Goal: Task Accomplishment & Management: Use online tool/utility

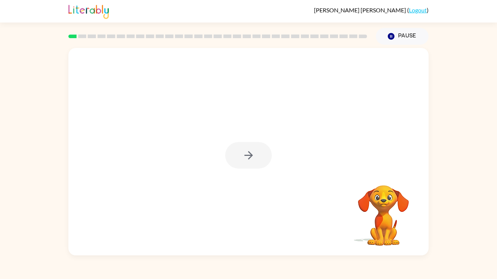
click at [256, 154] on div at bounding box center [248, 155] width 47 height 27
click at [244, 158] on icon "button" at bounding box center [248, 155] width 13 height 13
click at [333, 166] on div at bounding box center [248, 109] width 360 height 122
drag, startPoint x: 301, startPoint y: 177, endPoint x: 293, endPoint y: 184, distance: 10.0
click at [293, 184] on div "Your browser must support playing .mp4 files to use Literably. Please try using…" at bounding box center [248, 152] width 360 height 208
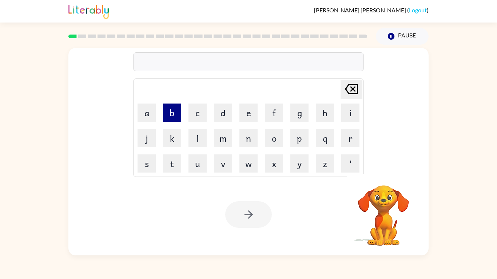
click at [174, 116] on button "b" at bounding box center [172, 113] width 18 height 18
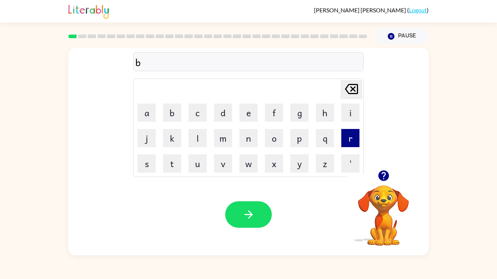
click at [355, 133] on button "r" at bounding box center [350, 138] width 18 height 18
click at [223, 117] on button "d" at bounding box center [223, 113] width 18 height 18
click at [344, 136] on button "r" at bounding box center [350, 138] width 18 height 18
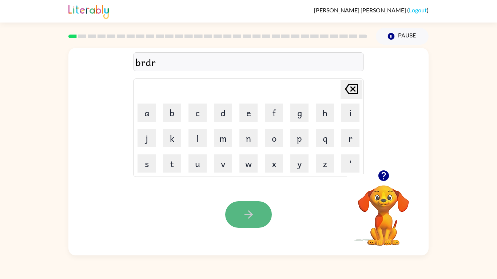
click at [252, 211] on icon "button" at bounding box center [248, 214] width 13 height 13
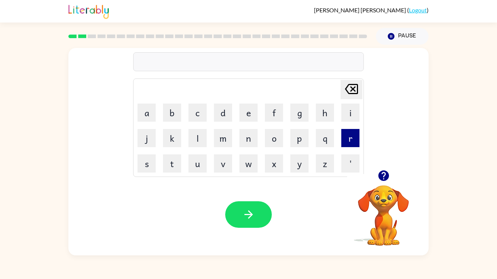
click at [348, 136] on button "r" at bounding box center [350, 138] width 18 height 18
click at [149, 115] on button "a" at bounding box center [146, 113] width 18 height 18
click at [251, 132] on button "n" at bounding box center [248, 138] width 18 height 18
click at [225, 115] on button "d" at bounding box center [223, 113] width 18 height 18
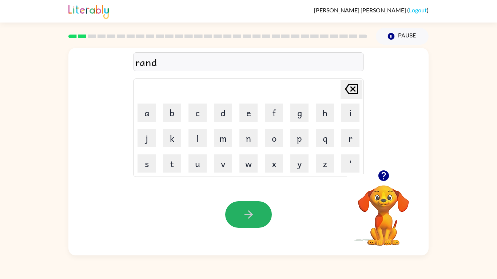
click at [256, 213] on button "button" at bounding box center [248, 214] width 47 height 27
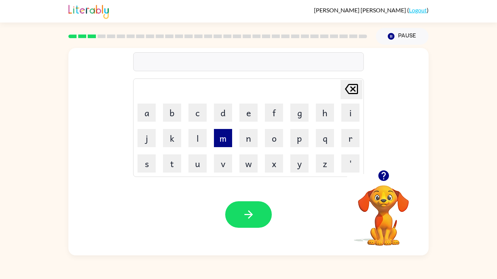
click at [224, 137] on button "m" at bounding box center [223, 138] width 18 height 18
click at [253, 112] on button "e" at bounding box center [248, 113] width 18 height 18
click at [147, 161] on button "s" at bounding box center [146, 163] width 18 height 18
click at [333, 110] on button "h" at bounding box center [325, 113] width 18 height 18
click at [345, 105] on button "i" at bounding box center [350, 113] width 18 height 18
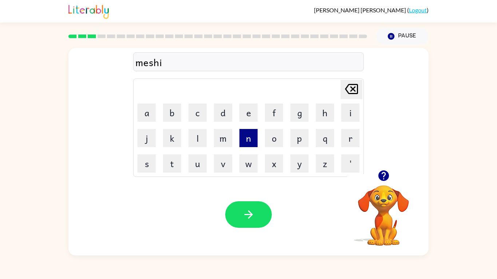
click at [244, 143] on button "n" at bounding box center [248, 138] width 18 height 18
click at [299, 116] on button "g" at bounding box center [299, 113] width 18 height 18
click at [237, 208] on button "button" at bounding box center [248, 214] width 47 height 27
click at [198, 116] on button "c" at bounding box center [197, 113] width 18 height 18
click at [321, 115] on button "h" at bounding box center [325, 113] width 18 height 18
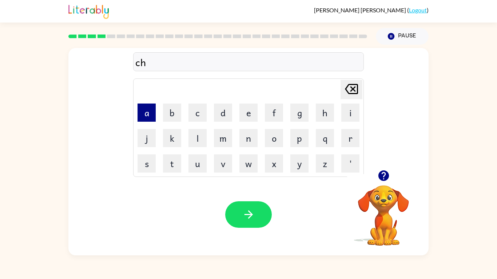
click at [149, 115] on button "a" at bounding box center [146, 113] width 18 height 18
drag, startPoint x: 245, startPoint y: 140, endPoint x: 246, endPoint y: 137, distance: 3.7
click at [246, 137] on button "n" at bounding box center [248, 138] width 18 height 18
click at [241, 212] on button "button" at bounding box center [248, 214] width 47 height 27
click at [385, 176] on icon "button" at bounding box center [383, 175] width 13 height 13
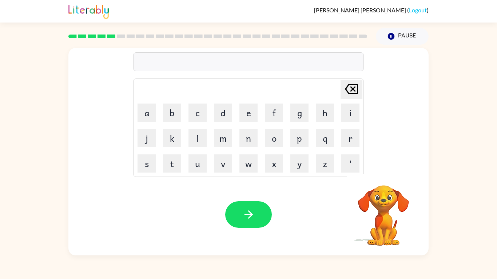
click at [385, 219] on video "Your browser must support playing .mp4 files to use Literably. Please try using…" at bounding box center [383, 210] width 73 height 73
click at [379, 202] on video "Your browser must support playing .mp4 files to use Literably. Please try using…" at bounding box center [383, 210] width 73 height 73
click at [216, 112] on button "d" at bounding box center [223, 113] width 18 height 18
click at [248, 112] on button "e" at bounding box center [248, 113] width 18 height 18
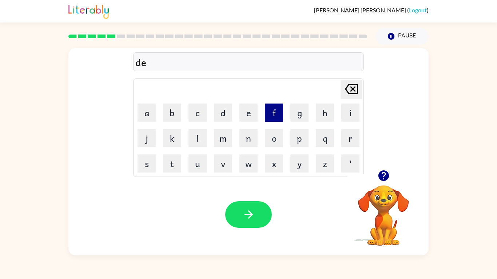
click at [271, 119] on button "f" at bounding box center [274, 113] width 18 height 18
click at [253, 131] on button "n" at bounding box center [248, 138] width 18 height 18
click at [348, 115] on button "i" at bounding box center [350, 113] width 18 height 18
drag, startPoint x: 216, startPoint y: 158, endPoint x: 209, endPoint y: 157, distance: 7.4
click at [215, 157] on button "v" at bounding box center [223, 163] width 18 height 18
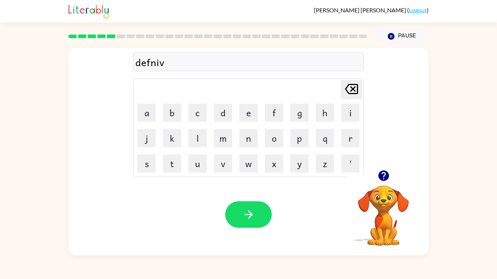
drag, startPoint x: 242, startPoint y: 212, endPoint x: 234, endPoint y: 205, distance: 10.1
click at [242, 212] on icon "button" at bounding box center [248, 214] width 13 height 13
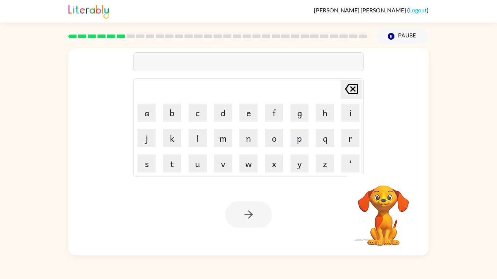
click at [366, 215] on video "Your browser must support playing .mp4 files to use Literably. Please try using…" at bounding box center [383, 210] width 73 height 73
click at [377, 220] on video "Your browser must support playing .mp4 files to use Literably. Please try using…" at bounding box center [383, 210] width 73 height 73
drag, startPoint x: 377, startPoint y: 220, endPoint x: 380, endPoint y: 213, distance: 6.8
click at [377, 218] on video "Your browser must support playing .mp4 files to use Literably. Please try using…" at bounding box center [383, 210] width 73 height 73
drag, startPoint x: 378, startPoint y: 199, endPoint x: 386, endPoint y: 190, distance: 11.6
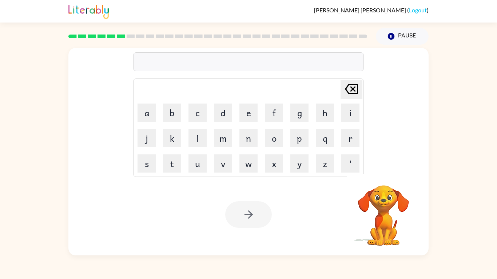
click at [379, 198] on video "Your browser must support playing .mp4 files to use Literably. Please try using…" at bounding box center [383, 210] width 73 height 73
click at [389, 184] on video "Your browser must support playing .mp4 files to use Literably. Please try using…" at bounding box center [383, 210] width 73 height 73
click at [373, 218] on video "Your browser must support playing .mp4 files to use Literably. Please try using…" at bounding box center [383, 210] width 73 height 73
drag, startPoint x: 378, startPoint y: 212, endPoint x: 381, endPoint y: 207, distance: 5.7
click at [379, 210] on video "Your browser must support playing .mp4 files to use Literably. Please try using…" at bounding box center [383, 210] width 73 height 73
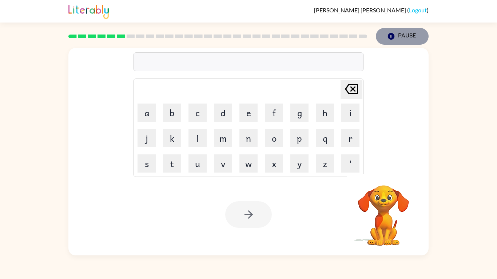
click at [415, 29] on button "Pause Pause" at bounding box center [402, 36] width 53 height 17
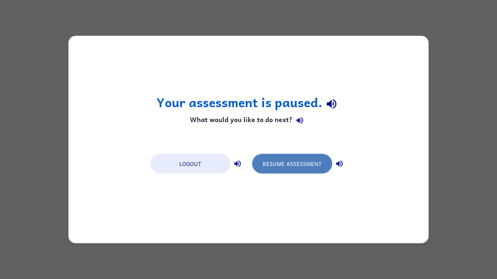
drag, startPoint x: 290, startPoint y: 169, endPoint x: 297, endPoint y: 164, distance: 8.8
click at [290, 169] on button "Resume Assessment" at bounding box center [292, 164] width 80 height 20
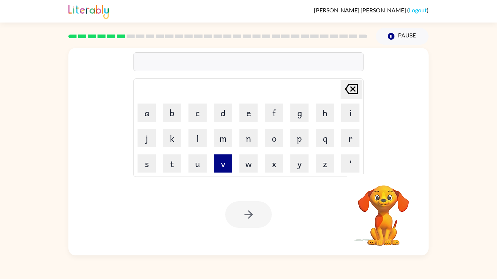
click at [224, 165] on button "v" at bounding box center [223, 163] width 18 height 18
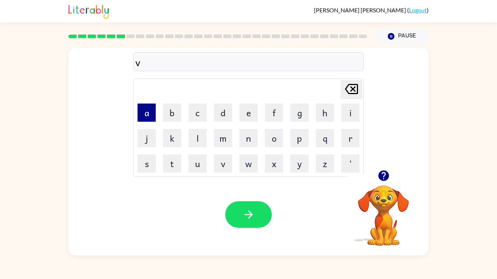
click at [153, 112] on button "a" at bounding box center [146, 113] width 18 height 18
click at [196, 115] on button "c" at bounding box center [197, 113] width 18 height 18
drag, startPoint x: 151, startPoint y: 162, endPoint x: 158, endPoint y: 158, distance: 8.8
click at [158, 158] on td "s" at bounding box center [146, 163] width 25 height 25
click at [322, 117] on button "h" at bounding box center [325, 113] width 18 height 18
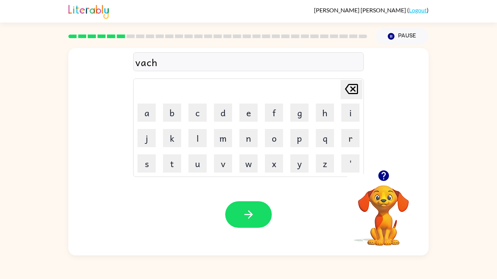
click at [353, 90] on icon at bounding box center [351, 89] width 13 height 10
click at [152, 162] on button "s" at bounding box center [146, 163] width 18 height 18
click at [322, 118] on button "h" at bounding box center [325, 113] width 18 height 18
click at [354, 111] on button "i" at bounding box center [350, 113] width 18 height 18
click at [244, 138] on button "n" at bounding box center [248, 138] width 18 height 18
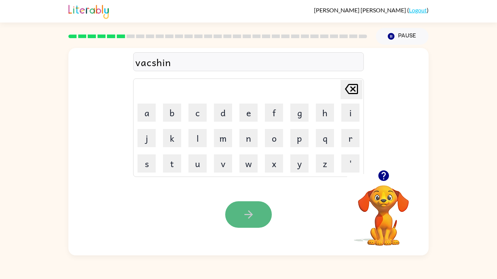
click at [239, 212] on button "button" at bounding box center [248, 214] width 47 height 27
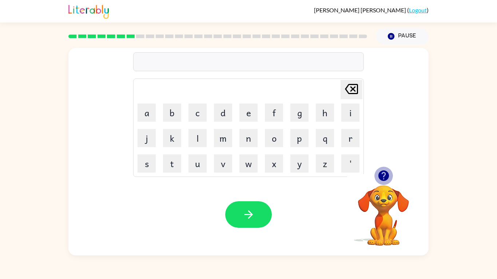
click at [384, 174] on icon "button" at bounding box center [383, 175] width 13 height 13
drag, startPoint x: 297, startPoint y: 139, endPoint x: 292, endPoint y: 136, distance: 5.7
click at [293, 136] on button "p" at bounding box center [299, 138] width 18 height 18
click at [191, 169] on button "u" at bounding box center [197, 163] width 18 height 18
click at [231, 112] on button "d" at bounding box center [223, 113] width 18 height 18
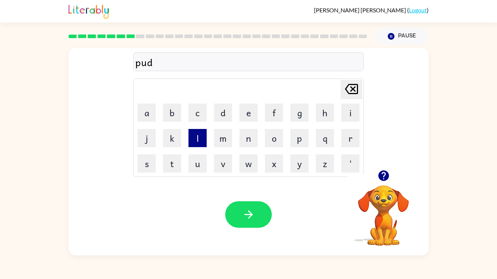
click at [196, 136] on button "l" at bounding box center [197, 138] width 18 height 18
click at [146, 64] on div "pudl" at bounding box center [248, 62] width 226 height 15
click at [350, 88] on icon "Delete Delete last character input" at bounding box center [350, 88] width 17 height 17
click at [171, 170] on button "t" at bounding box center [172, 163] width 18 height 18
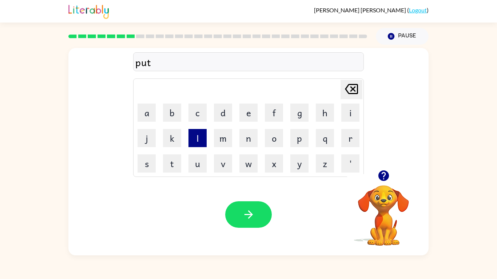
click at [193, 137] on button "l" at bounding box center [197, 138] width 18 height 18
drag, startPoint x: 260, startPoint y: 209, endPoint x: 256, endPoint y: 211, distance: 4.7
click at [258, 211] on button "button" at bounding box center [248, 214] width 47 height 27
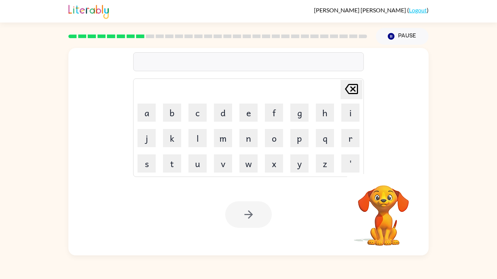
drag, startPoint x: 266, startPoint y: 143, endPoint x: 259, endPoint y: 139, distance: 8.0
click at [261, 141] on td "o" at bounding box center [273, 138] width 25 height 25
drag, startPoint x: 254, startPoint y: 143, endPoint x: 241, endPoint y: 144, distance: 13.1
click at [247, 146] on button "n" at bounding box center [248, 138] width 18 height 18
drag, startPoint x: 210, startPoint y: 153, endPoint x: 204, endPoint y: 148, distance: 8.8
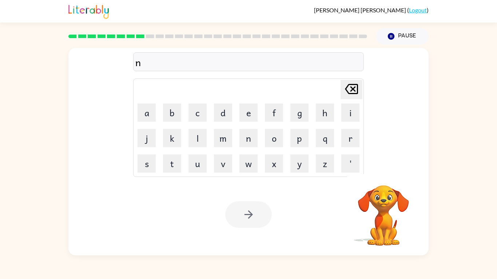
click at [207, 151] on table "Delete Delete last character input a b c d e f g h i j k l m n o p q r s t u v …" at bounding box center [248, 128] width 230 height 98
click at [185, 138] on td "l" at bounding box center [197, 138] width 25 height 25
drag, startPoint x: 185, startPoint y: 137, endPoint x: 192, endPoint y: 132, distance: 9.1
click at [185, 138] on td "l" at bounding box center [197, 138] width 25 height 25
drag, startPoint x: 192, startPoint y: 131, endPoint x: 198, endPoint y: 128, distance: 6.7
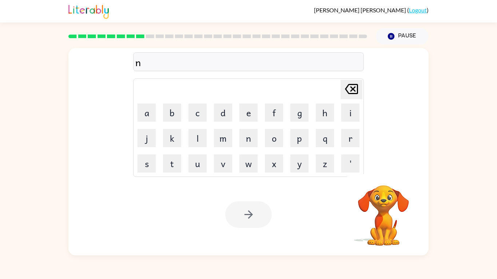
click at [196, 130] on button "l" at bounding box center [197, 138] width 18 height 18
click at [209, 113] on td "c" at bounding box center [197, 112] width 25 height 25
drag, startPoint x: 213, startPoint y: 109, endPoint x: 213, endPoint y: 113, distance: 4.0
click at [214, 111] on button "d" at bounding box center [223, 113] width 18 height 18
drag, startPoint x: 196, startPoint y: 135, endPoint x: 192, endPoint y: 139, distance: 6.4
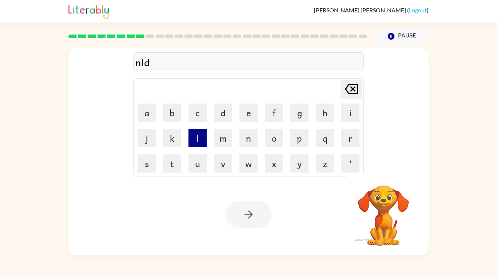
click at [192, 139] on button "l" at bounding box center [197, 138] width 18 height 18
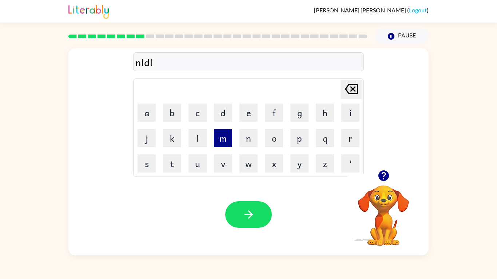
click at [214, 135] on td "m" at bounding box center [222, 138] width 25 height 25
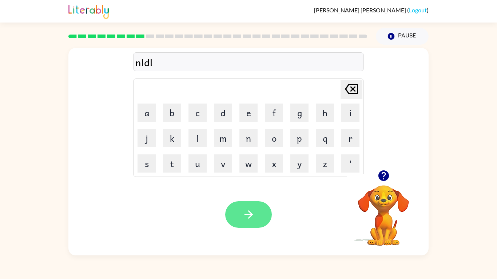
click at [253, 213] on icon "button" at bounding box center [248, 214] width 13 height 13
click at [250, 209] on icon "button" at bounding box center [248, 214] width 13 height 13
drag, startPoint x: 298, startPoint y: 270, endPoint x: 197, endPoint y: 236, distance: 106.3
click at [198, 246] on div "Your browser must support playing .mp4 files to use Literably. Please try using…" at bounding box center [248, 215] width 360 height 82
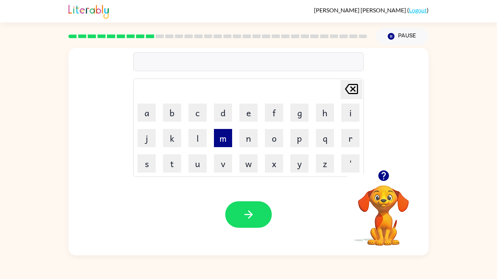
click at [230, 140] on button "m" at bounding box center [223, 138] width 18 height 18
click at [351, 114] on button "i" at bounding box center [350, 113] width 18 height 18
click at [224, 115] on button "d" at bounding box center [223, 113] width 18 height 18
click at [349, 141] on button "r" at bounding box center [350, 138] width 18 height 18
click at [253, 138] on button "n" at bounding box center [248, 138] width 18 height 18
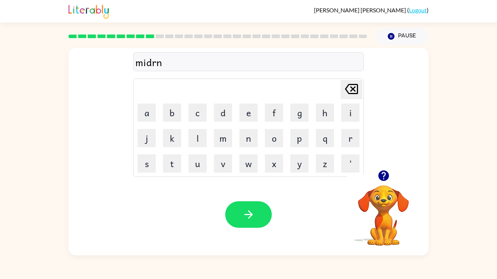
click at [257, 147] on td "n" at bounding box center [248, 138] width 25 height 25
click at [250, 136] on button "n" at bounding box center [248, 138] width 18 height 18
click at [247, 115] on button "e" at bounding box center [248, 113] width 18 height 18
drag, startPoint x: 246, startPoint y: 144, endPoint x: 249, endPoint y: 139, distance: 5.9
click at [247, 143] on button "n" at bounding box center [248, 138] width 18 height 18
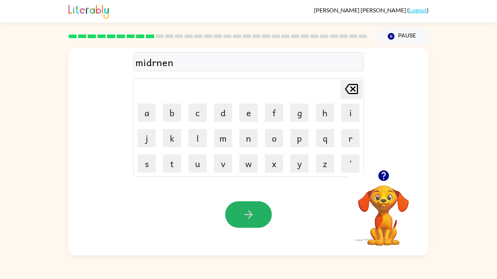
click at [256, 213] on button "button" at bounding box center [248, 214] width 47 height 27
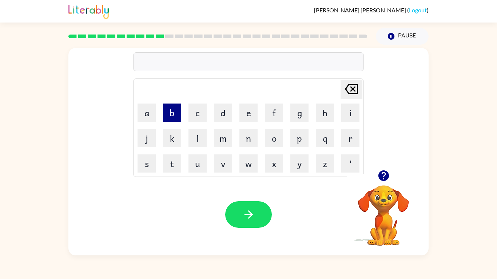
click at [173, 113] on button "b" at bounding box center [172, 113] width 18 height 18
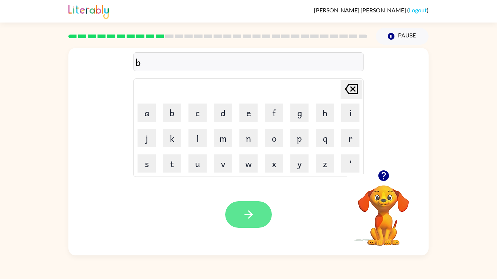
drag, startPoint x: 246, startPoint y: 211, endPoint x: 243, endPoint y: 213, distance: 4.2
click at [243, 214] on icon "button" at bounding box center [248, 214] width 13 height 13
drag, startPoint x: 11, startPoint y: 272, endPoint x: 0, endPoint y: 279, distance: 12.8
click at [5, 277] on div "David Ruckman ( Logout ) Pause Pause Delete Delete last character input a b c d…" at bounding box center [248, 139] width 497 height 279
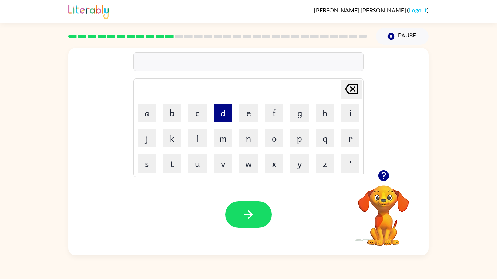
click at [226, 118] on button "d" at bounding box center [223, 113] width 18 height 18
click at [339, 114] on td "i" at bounding box center [350, 112] width 25 height 25
click at [341, 113] on button "i" at bounding box center [350, 113] width 18 height 18
click at [152, 164] on button "s" at bounding box center [146, 163] width 18 height 18
click at [200, 119] on button "c" at bounding box center [197, 113] width 18 height 18
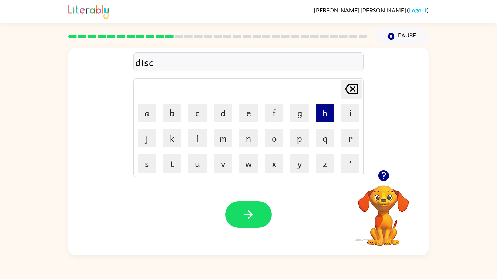
click at [321, 105] on button "h" at bounding box center [325, 113] width 18 height 18
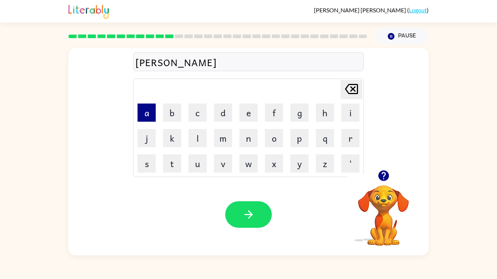
click at [151, 119] on button "a" at bounding box center [146, 113] width 18 height 18
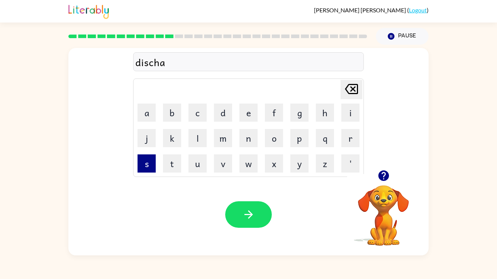
drag, startPoint x: 145, startPoint y: 164, endPoint x: 149, endPoint y: 159, distance: 6.2
click at [144, 163] on button "s" at bounding box center [146, 163] width 18 height 18
drag, startPoint x: 250, startPoint y: 216, endPoint x: 245, endPoint y: 213, distance: 5.1
click at [248, 214] on icon "button" at bounding box center [248, 214] width 8 height 8
click at [197, 158] on button "u" at bounding box center [197, 163] width 18 height 18
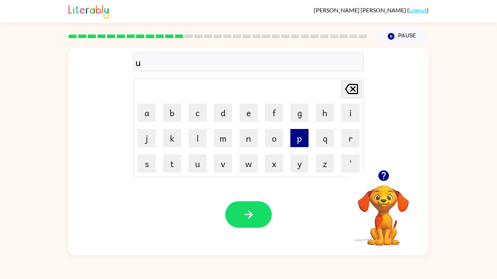
click at [298, 136] on button "p" at bounding box center [299, 138] width 18 height 18
click at [294, 111] on button "g" at bounding box center [299, 113] width 18 height 18
drag, startPoint x: 345, startPoint y: 136, endPoint x: 338, endPoint y: 131, distance: 8.3
click at [345, 136] on button "r" at bounding box center [350, 138] width 18 height 18
click at [145, 118] on button "a" at bounding box center [146, 113] width 18 height 18
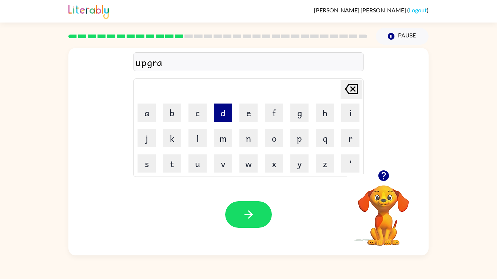
click at [228, 115] on button "d" at bounding box center [223, 113] width 18 height 18
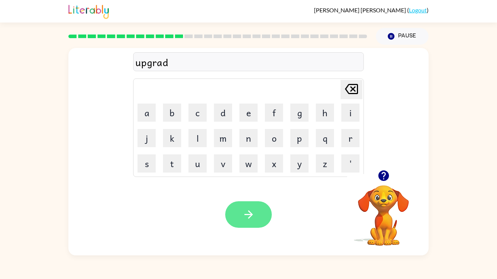
click at [238, 213] on button "button" at bounding box center [248, 214] width 47 height 27
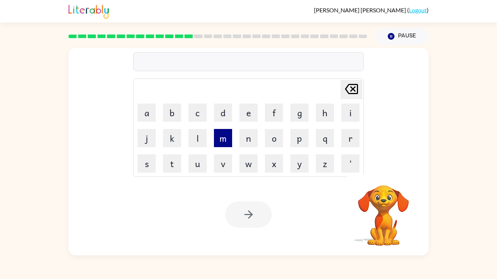
click at [225, 141] on button "m" at bounding box center [223, 138] width 18 height 18
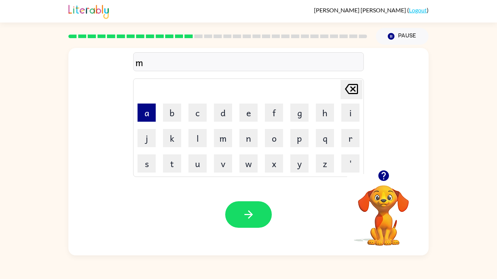
click at [149, 114] on button "a" at bounding box center [146, 113] width 18 height 18
click at [223, 112] on button "d" at bounding box center [223, 113] width 18 height 18
click at [345, 111] on button "i" at bounding box center [350, 113] width 18 height 18
click at [144, 167] on button "s" at bounding box center [146, 163] width 18 height 18
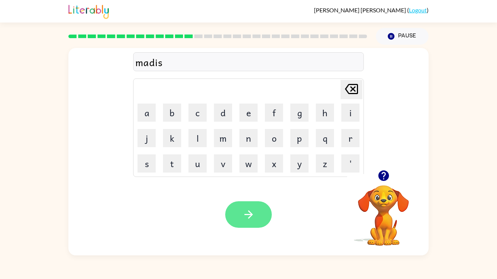
click at [260, 212] on button "button" at bounding box center [248, 214] width 47 height 27
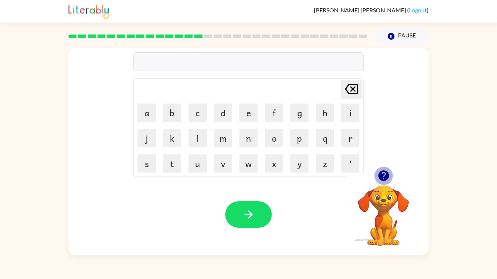
click at [377, 174] on icon "button" at bounding box center [383, 175] width 13 height 13
click at [173, 112] on button "b" at bounding box center [172, 113] width 18 height 18
click at [280, 139] on button "o" at bounding box center [274, 138] width 18 height 18
drag, startPoint x: 254, startPoint y: 142, endPoint x: 243, endPoint y: 136, distance: 12.9
click at [248, 138] on button "n" at bounding box center [248, 138] width 18 height 18
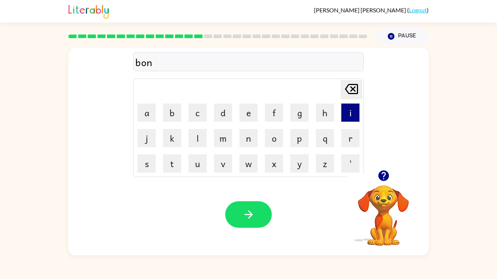
drag, startPoint x: 356, startPoint y: 117, endPoint x: 344, endPoint y: 110, distance: 13.2
click at [355, 117] on button "i" at bounding box center [350, 113] width 18 height 18
click at [152, 164] on button "s" at bounding box center [146, 163] width 18 height 18
drag, startPoint x: 248, startPoint y: 216, endPoint x: 249, endPoint y: 211, distance: 4.7
click at [249, 213] on icon "button" at bounding box center [248, 214] width 13 height 13
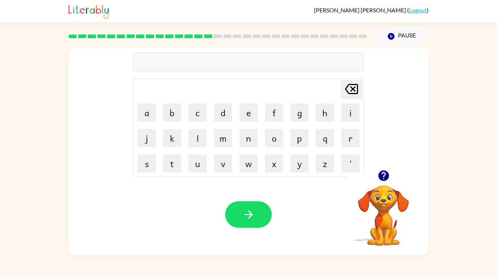
click at [373, 182] on div at bounding box center [383, 175] width 73 height 19
click at [384, 172] on icon "button" at bounding box center [383, 175] width 11 height 11
click at [139, 165] on button "s" at bounding box center [146, 163] width 18 height 18
drag, startPoint x: 353, startPoint y: 136, endPoint x: 347, endPoint y: 136, distance: 6.2
click at [348, 136] on button "r" at bounding box center [350, 138] width 18 height 18
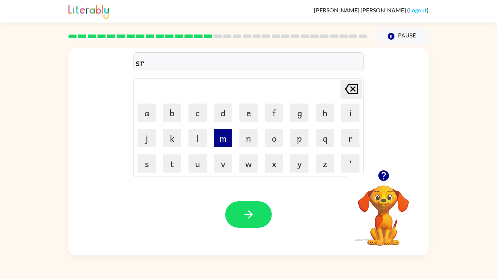
click at [217, 145] on button "m" at bounding box center [223, 138] width 18 height 18
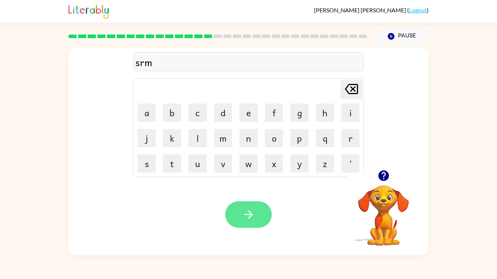
click at [237, 217] on button "button" at bounding box center [248, 214] width 47 height 27
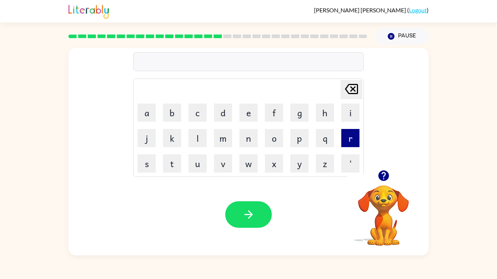
click at [348, 140] on button "r" at bounding box center [350, 138] width 18 height 18
click at [147, 114] on button "a" at bounding box center [146, 113] width 18 height 18
click at [220, 135] on button "m" at bounding box center [223, 138] width 18 height 18
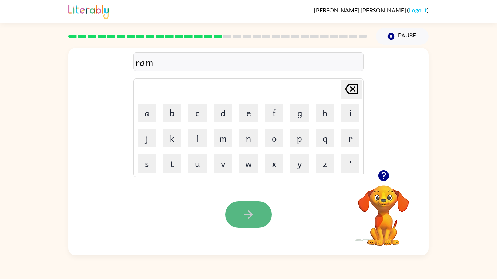
click at [242, 211] on button "button" at bounding box center [248, 214] width 47 height 27
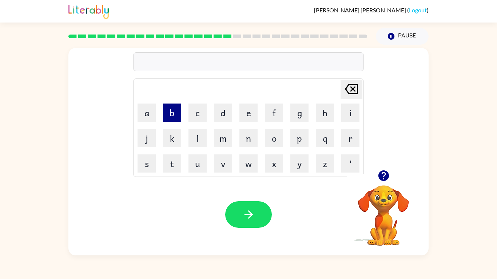
click at [174, 116] on button "b" at bounding box center [172, 113] width 18 height 18
click at [358, 137] on button "r" at bounding box center [350, 138] width 18 height 18
click at [352, 116] on button "i" at bounding box center [350, 113] width 18 height 18
click at [223, 144] on button "m" at bounding box center [223, 138] width 18 height 18
click at [346, 111] on button "i" at bounding box center [350, 113] width 18 height 18
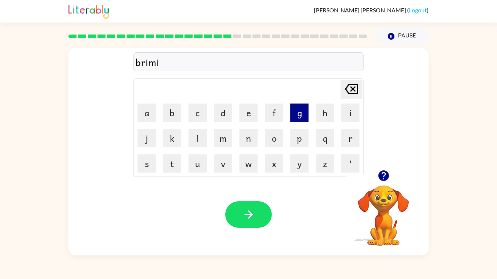
click at [302, 117] on button "g" at bounding box center [299, 113] width 18 height 18
click at [352, 87] on icon "Delete Delete last character input" at bounding box center [350, 88] width 17 height 17
click at [245, 138] on button "n" at bounding box center [248, 138] width 18 height 18
click at [299, 117] on button "g" at bounding box center [299, 113] width 18 height 18
drag, startPoint x: 248, startPoint y: 211, endPoint x: 244, endPoint y: 220, distance: 9.9
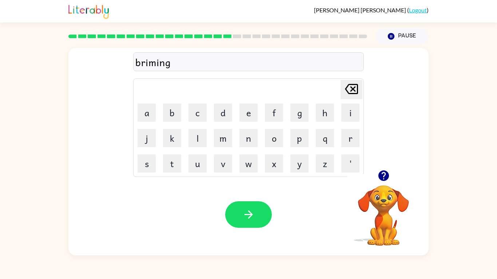
click at [244, 219] on icon "button" at bounding box center [248, 214] width 13 height 13
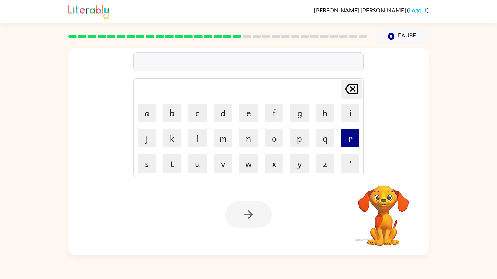
click at [346, 138] on button "r" at bounding box center [350, 138] width 18 height 18
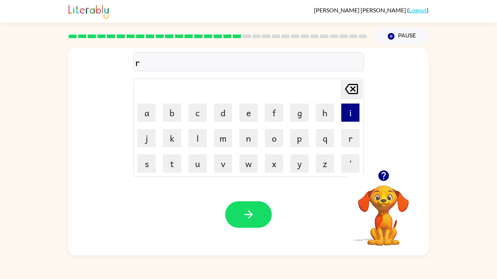
click at [356, 110] on button "i" at bounding box center [350, 113] width 18 height 18
click at [138, 164] on button "s" at bounding box center [146, 163] width 18 height 18
click at [172, 141] on button "k" at bounding box center [172, 138] width 18 height 18
click at [244, 105] on button "e" at bounding box center [248, 113] width 18 height 18
click at [345, 120] on button "i" at bounding box center [350, 113] width 18 height 18
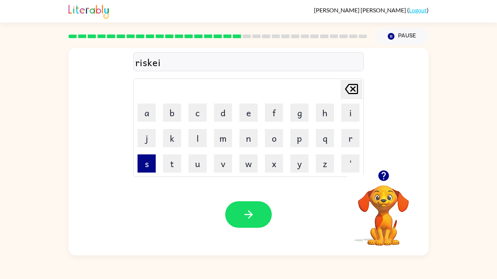
click at [150, 168] on button "s" at bounding box center [146, 163] width 18 height 18
drag, startPoint x: 168, startPoint y: 139, endPoint x: 171, endPoint y: 141, distance: 4.1
click at [170, 141] on button "k" at bounding box center [172, 138] width 18 height 18
click at [240, 215] on button "button" at bounding box center [248, 214] width 47 height 27
click at [347, 138] on button "r" at bounding box center [350, 138] width 18 height 18
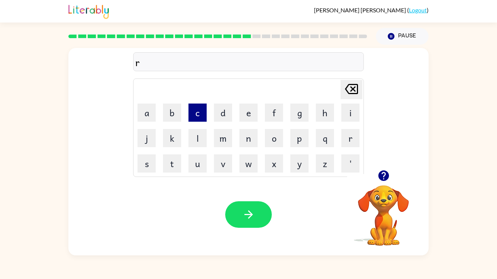
click at [196, 115] on button "c" at bounding box center [197, 113] width 18 height 18
click at [321, 112] on button "h" at bounding box center [325, 113] width 18 height 18
click at [246, 162] on button "w" at bounding box center [248, 163] width 18 height 18
click at [292, 169] on button "y" at bounding box center [299, 163] width 18 height 18
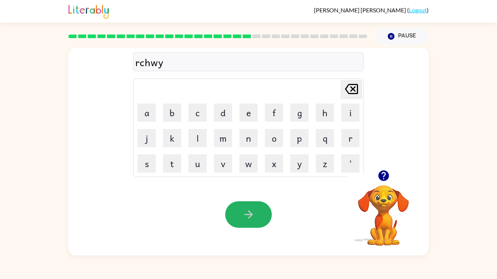
click at [234, 223] on button "button" at bounding box center [248, 214] width 47 height 27
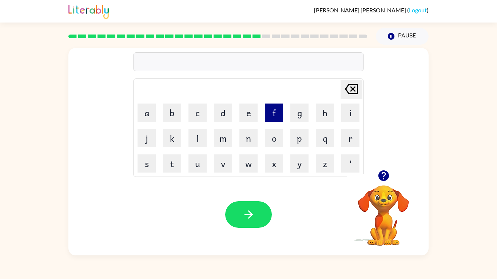
click at [272, 115] on button "f" at bounding box center [274, 113] width 18 height 18
click at [269, 132] on button "o" at bounding box center [274, 138] width 18 height 18
click at [194, 144] on button "l" at bounding box center [197, 138] width 18 height 18
click at [266, 140] on button "o" at bounding box center [274, 138] width 18 height 18
click at [237, 213] on button "button" at bounding box center [248, 214] width 47 height 27
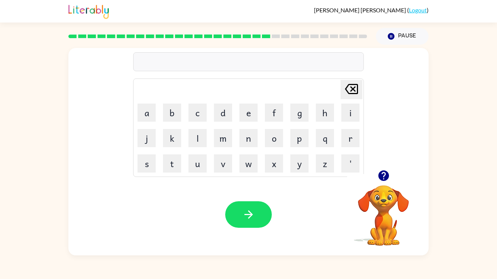
click at [372, 162] on div "Delete Delete last character input a b c d e f g h i j k l m n o p q r s t u v …" at bounding box center [248, 109] width 360 height 122
click at [379, 178] on icon "button" at bounding box center [383, 175] width 13 height 13
click at [148, 168] on button "s" at bounding box center [146, 163] width 18 height 18
drag, startPoint x: 246, startPoint y: 109, endPoint x: 248, endPoint y: 106, distance: 3.7
click at [248, 107] on button "e" at bounding box center [248, 113] width 18 height 18
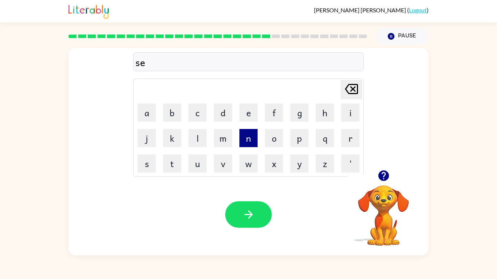
click at [248, 139] on button "n" at bounding box center [248, 138] width 18 height 18
click at [294, 142] on button "p" at bounding box center [299, 138] width 18 height 18
click at [246, 119] on button "e" at bounding box center [248, 113] width 18 height 18
click at [224, 117] on button "d" at bounding box center [223, 113] width 18 height 18
drag, startPoint x: 240, startPoint y: 213, endPoint x: 232, endPoint y: 209, distance: 8.6
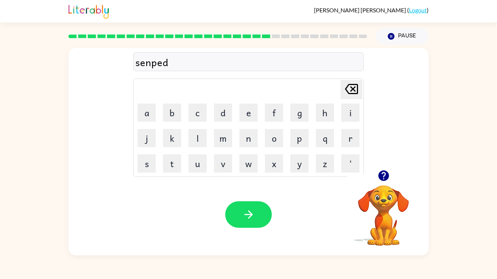
click at [236, 209] on button "button" at bounding box center [248, 214] width 47 height 27
click at [131, 173] on div "Delete Delete last character input a b c d e f g h i j k l m n o p q r s t u v …" at bounding box center [248, 152] width 360 height 208
click at [145, 165] on button "s" at bounding box center [146, 163] width 18 height 18
click at [352, 105] on button "i" at bounding box center [350, 113] width 18 height 18
click at [342, 110] on button "i" at bounding box center [350, 113] width 18 height 18
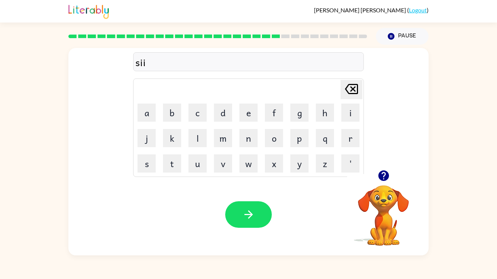
click at [357, 87] on icon at bounding box center [351, 89] width 13 height 10
click at [249, 145] on button "n" at bounding box center [248, 138] width 18 height 18
click at [155, 105] on button "a" at bounding box center [146, 113] width 18 height 18
click at [249, 135] on button "n" at bounding box center [248, 138] width 18 height 18
click at [249, 202] on button "button" at bounding box center [248, 214] width 47 height 27
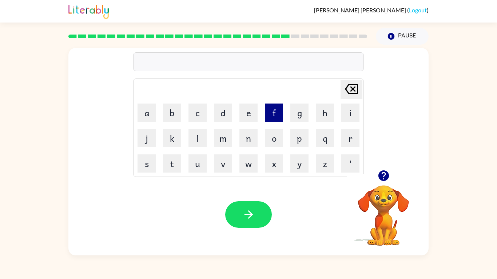
click at [272, 110] on button "f" at bounding box center [274, 113] width 18 height 18
click at [350, 142] on button "r" at bounding box center [350, 138] width 18 height 18
drag, startPoint x: 221, startPoint y: 113, endPoint x: 226, endPoint y: 113, distance: 5.1
click at [223, 113] on button "d" at bounding box center [223, 113] width 18 height 18
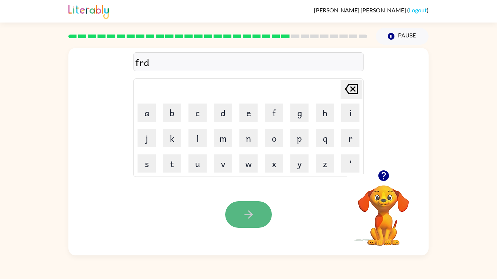
click at [240, 223] on button "button" at bounding box center [248, 214] width 47 height 27
drag, startPoint x: 375, startPoint y: 186, endPoint x: 385, endPoint y: 172, distance: 17.0
click at [381, 175] on div "Your browser must support playing .mp4 files to use Literably. Please try using…" at bounding box center [383, 206] width 73 height 80
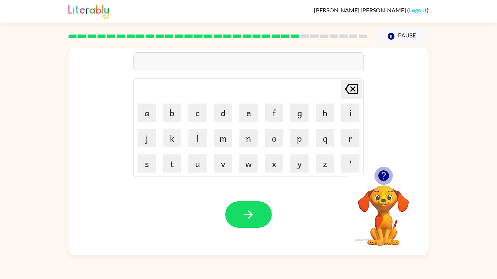
click at [388, 172] on icon "button" at bounding box center [383, 175] width 13 height 13
click at [351, 138] on button "r" at bounding box center [350, 138] width 18 height 18
click at [149, 115] on button "a" at bounding box center [146, 113] width 18 height 18
drag, startPoint x: 230, startPoint y: 104, endPoint x: 229, endPoint y: 108, distance: 4.1
click at [229, 108] on button "d" at bounding box center [223, 113] width 18 height 18
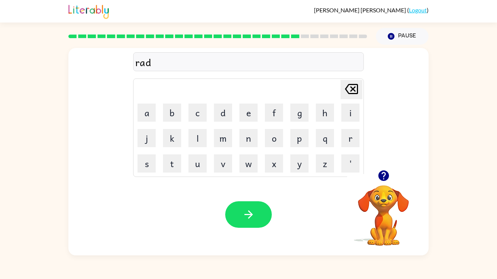
drag, startPoint x: 342, startPoint y: 110, endPoint x: 336, endPoint y: 105, distance: 7.7
click at [341, 109] on button "i" at bounding box center [350, 113] width 18 height 18
click at [223, 108] on button "d" at bounding box center [223, 113] width 18 height 18
click at [242, 218] on icon "button" at bounding box center [248, 214] width 13 height 13
click at [382, 175] on icon "button" at bounding box center [383, 175] width 11 height 11
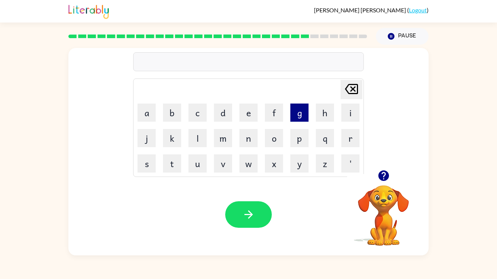
click at [306, 117] on button "g" at bounding box center [299, 113] width 18 height 18
drag, startPoint x: 267, startPoint y: 134, endPoint x: 258, endPoint y: 131, distance: 9.2
click at [267, 134] on button "o" at bounding box center [274, 138] width 18 height 18
drag, startPoint x: 179, startPoint y: 109, endPoint x: 187, endPoint y: 105, distance: 9.3
click at [186, 106] on tr "a b c d e f g h i" at bounding box center [248, 112] width 228 height 25
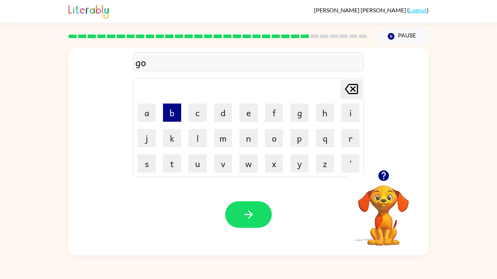
click at [170, 113] on button "b" at bounding box center [172, 113] width 18 height 18
drag, startPoint x: 349, startPoint y: 112, endPoint x: 341, endPoint y: 114, distance: 7.9
click at [348, 112] on button "i" at bounding box center [350, 113] width 18 height 18
drag, startPoint x: 256, startPoint y: 133, endPoint x: 251, endPoint y: 137, distance: 6.7
click at [254, 135] on button "n" at bounding box center [248, 138] width 18 height 18
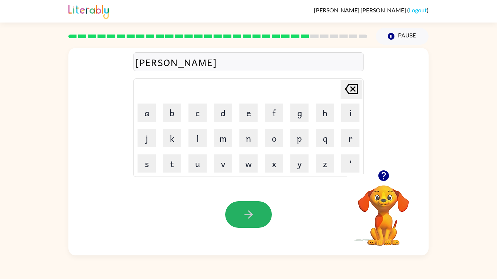
drag, startPoint x: 254, startPoint y: 209, endPoint x: 258, endPoint y: 209, distance: 4.0
click at [257, 209] on button "button" at bounding box center [248, 214] width 47 height 27
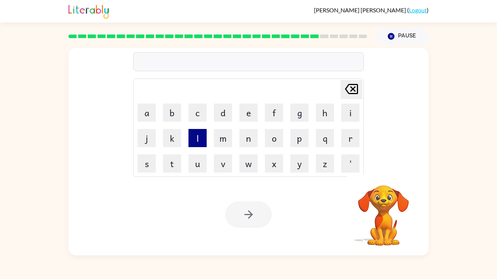
click at [194, 140] on button "l" at bounding box center [197, 138] width 18 height 18
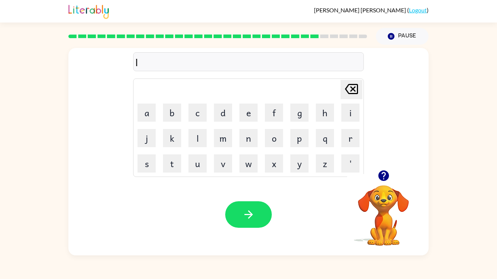
click at [384, 172] on icon "button" at bounding box center [383, 175] width 11 height 11
click at [199, 165] on button "u" at bounding box center [197, 163] width 18 height 18
click at [219, 137] on button "m" at bounding box center [223, 138] width 18 height 18
click at [170, 112] on button "b" at bounding box center [172, 113] width 18 height 18
drag, startPoint x: 144, startPoint y: 142, endPoint x: 140, endPoint y: 140, distance: 4.4
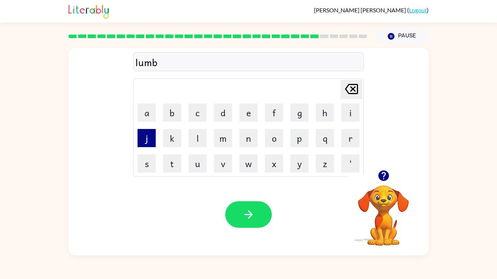
click at [143, 142] on button "j" at bounding box center [146, 138] width 18 height 18
click at [146, 117] on button "a" at bounding box center [146, 113] width 18 height 18
drag, startPoint x: 257, startPoint y: 218, endPoint x: 255, endPoint y: 212, distance: 6.8
click at [257, 218] on button "button" at bounding box center [248, 214] width 47 height 27
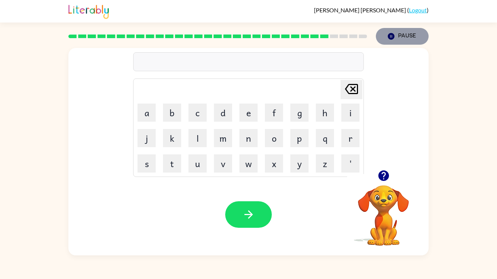
click at [398, 36] on button "Pause Pause" at bounding box center [402, 36] width 53 height 17
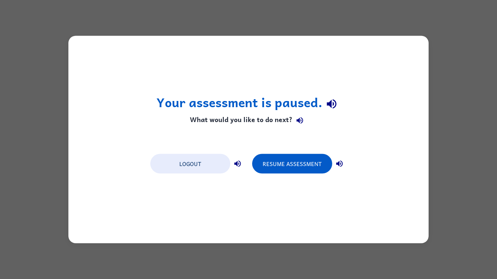
drag, startPoint x: 104, startPoint y: 250, endPoint x: 100, endPoint y: 239, distance: 11.6
click at [103, 245] on div "Your assessment is paused. What would you like to do next? Logout Resume Assess…" at bounding box center [248, 139] width 497 height 279
drag, startPoint x: 101, startPoint y: 248, endPoint x: 105, endPoint y: 238, distance: 11.0
click at [104, 241] on div "Your assessment is paused. What would you like to do next? Logout Resume Assess…" at bounding box center [248, 139] width 497 height 279
drag, startPoint x: 105, startPoint y: 238, endPoint x: 105, endPoint y: 233, distance: 4.7
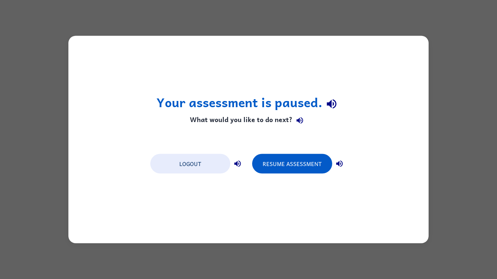
click at [105, 235] on div "Your assessment is paused. What would you like to do next? Logout Resume Assess…" at bounding box center [248, 140] width 360 height 208
click at [102, 228] on div "Your assessment is paused. What would you like to do next? Logout Resume Assess…" at bounding box center [248, 140] width 360 height 208
drag, startPoint x: 100, startPoint y: 227, endPoint x: 82, endPoint y: 227, distance: 17.8
click at [100, 228] on div "Your assessment is paused. What would you like to do next? Logout Resume Assess…" at bounding box center [248, 140] width 360 height 208
drag, startPoint x: 82, startPoint y: 227, endPoint x: 64, endPoint y: 208, distance: 26.7
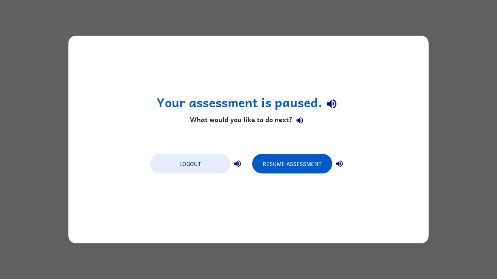
click at [83, 226] on div "Your assessment is paused. What would you like to do next? Logout Resume Assess…" at bounding box center [248, 140] width 360 height 208
click at [63, 211] on div "Your assessment is paused. What would you like to do next? Logout Resume Assess…" at bounding box center [248, 139] width 497 height 279
click at [57, 206] on div "Your assessment is paused. What would you like to do next? Logout Resume Assess…" at bounding box center [248, 139] width 497 height 279
drag, startPoint x: 55, startPoint y: 216, endPoint x: 47, endPoint y: 210, distance: 9.7
click at [53, 206] on div "Your assessment is paused. What would you like to do next? Logout Resume Assess…" at bounding box center [248, 139] width 497 height 279
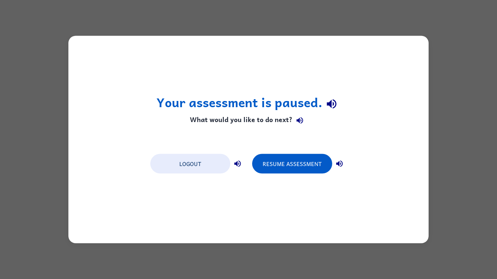
drag, startPoint x: 47, startPoint y: 210, endPoint x: 61, endPoint y: 224, distance: 19.0
click at [57, 224] on div "Your assessment is paused. What would you like to do next? Logout Resume Assess…" at bounding box center [248, 139] width 497 height 279
click at [273, 121] on h4 "What would you like to do next?" at bounding box center [248, 120] width 184 height 15
click at [294, 122] on button "button" at bounding box center [299, 120] width 15 height 15
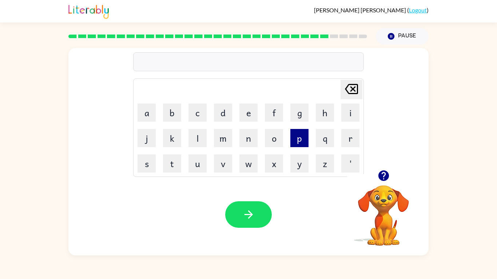
click at [302, 139] on button "p" at bounding box center [299, 138] width 18 height 18
click at [250, 114] on button "e" at bounding box center [248, 113] width 18 height 18
drag, startPoint x: 344, startPoint y: 140, endPoint x: 333, endPoint y: 148, distance: 12.9
click at [343, 141] on button "r" at bounding box center [350, 138] width 18 height 18
click at [139, 164] on button "s" at bounding box center [146, 163] width 18 height 18
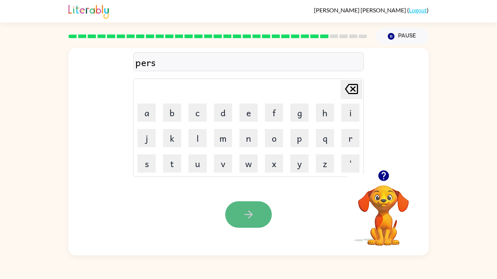
click at [244, 213] on icon "button" at bounding box center [248, 214] width 13 height 13
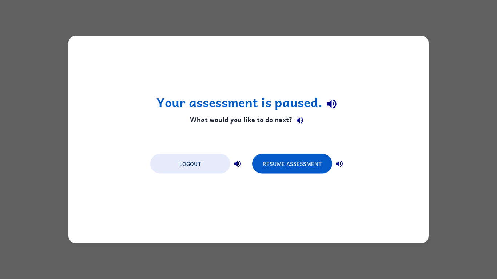
click at [303, 204] on div "Your assessment is paused. What would you like to do next? Logout Resume Assess…" at bounding box center [248, 140] width 360 height 208
click at [308, 212] on div "Your assessment is paused. What would you like to do next? Logout Resume Assess…" at bounding box center [248, 140] width 360 height 208
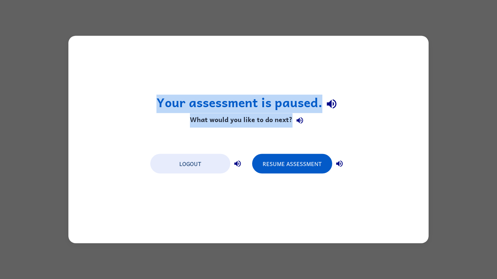
drag, startPoint x: 318, startPoint y: 246, endPoint x: 339, endPoint y: 238, distance: 22.7
click at [328, 247] on div "Your assessment is paused. What would you like to do next? Logout Resume Assess…" at bounding box center [248, 139] width 497 height 279
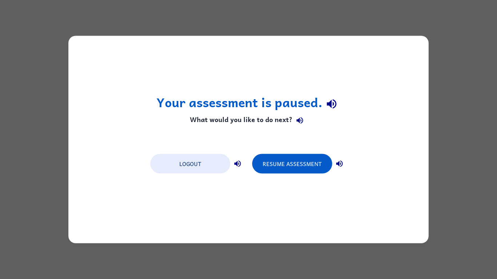
drag, startPoint x: 339, startPoint y: 238, endPoint x: 315, endPoint y: 235, distance: 23.8
click at [334, 236] on div "Your assessment is paused. What would you like to do next? Logout Resume Assess…" at bounding box center [248, 140] width 360 height 208
drag, startPoint x: 315, startPoint y: 235, endPoint x: 300, endPoint y: 221, distance: 20.6
click at [312, 232] on div "Your assessment is paused. What would you like to do next? Logout Resume Assess…" at bounding box center [248, 140] width 360 height 208
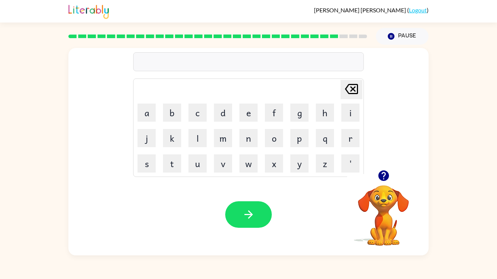
click at [385, 181] on icon "button" at bounding box center [383, 175] width 13 height 13
click at [173, 166] on button "t" at bounding box center [172, 163] width 18 height 18
drag, startPoint x: 323, startPoint y: 118, endPoint x: 318, endPoint y: 113, distance: 7.2
click at [323, 117] on button "h" at bounding box center [325, 113] width 18 height 18
drag, startPoint x: 358, startPoint y: 116, endPoint x: 354, endPoint y: 113, distance: 4.4
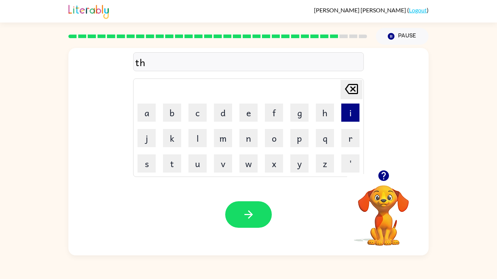
click at [357, 116] on button "i" at bounding box center [350, 113] width 18 height 18
click at [244, 136] on button "n" at bounding box center [248, 138] width 18 height 18
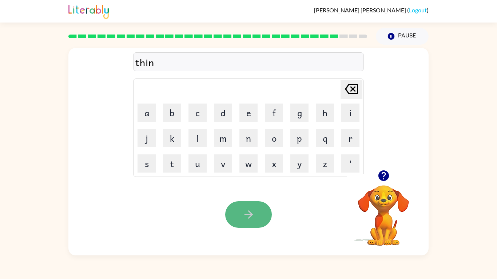
click at [264, 218] on button "button" at bounding box center [248, 214] width 47 height 27
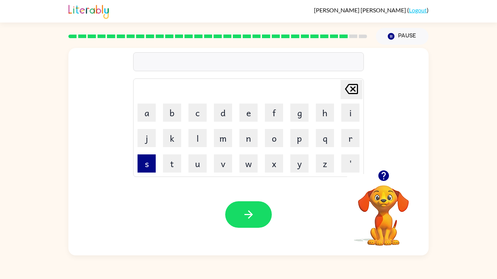
click at [139, 169] on button "s" at bounding box center [146, 163] width 18 height 18
click at [344, 114] on button "i" at bounding box center [350, 113] width 18 height 18
click at [217, 161] on button "v" at bounding box center [223, 163] width 18 height 18
click at [355, 118] on button "i" at bounding box center [350, 113] width 18 height 18
click at [345, 144] on button "r" at bounding box center [350, 138] width 18 height 18
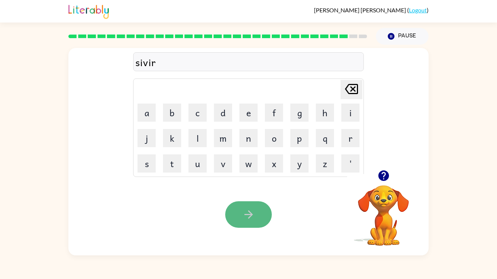
click at [256, 219] on button "button" at bounding box center [248, 214] width 47 height 27
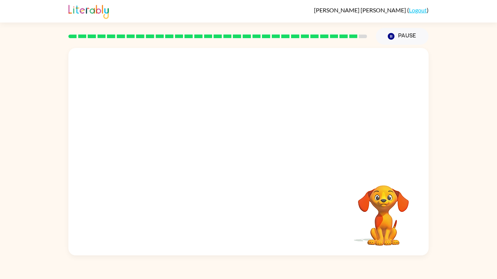
click at [212, 118] on video "Your browser must support playing .mp4 files to use Literably. Please try using…" at bounding box center [248, 109] width 360 height 122
click at [253, 159] on div at bounding box center [248, 155] width 47 height 27
click at [253, 157] on div at bounding box center [248, 155] width 47 height 27
click at [253, 154] on icon "button" at bounding box center [248, 155] width 13 height 13
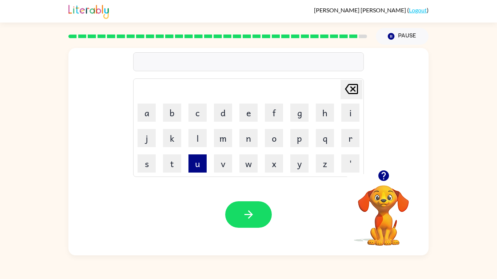
click at [196, 165] on button "u" at bounding box center [197, 163] width 18 height 18
click at [252, 130] on button "n" at bounding box center [248, 138] width 18 height 18
click at [194, 167] on button "u" at bounding box center [197, 163] width 18 height 18
click at [274, 105] on button "f" at bounding box center [274, 113] width 18 height 18
click at [348, 139] on button "r" at bounding box center [350, 138] width 18 height 18
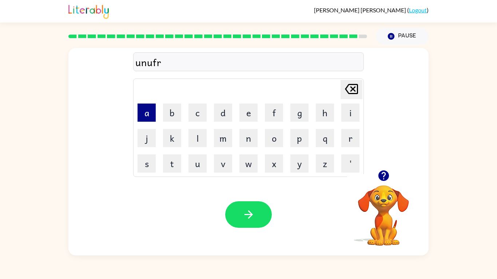
click at [151, 107] on button "a" at bounding box center [146, 113] width 18 height 18
click at [223, 114] on button "d" at bounding box center [223, 113] width 18 height 18
drag, startPoint x: 244, startPoint y: 217, endPoint x: 249, endPoint y: 209, distance: 9.6
click at [246, 214] on icon "button" at bounding box center [248, 214] width 13 height 13
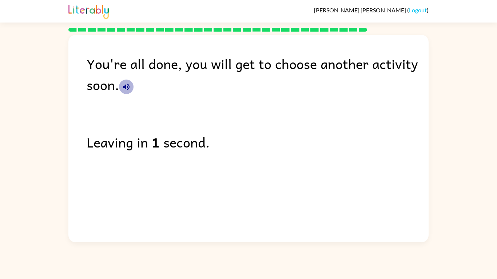
click at [126, 85] on icon "button" at bounding box center [126, 87] width 9 height 9
